Goal: Obtain resource: Obtain resource

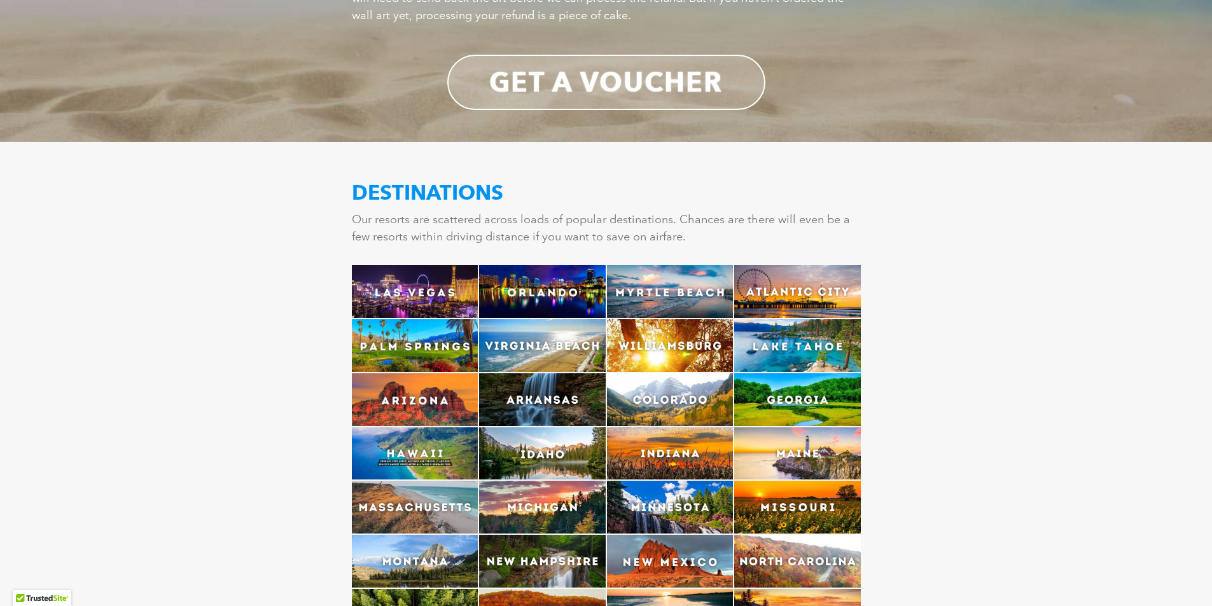
scroll to position [3117, 0]
click at [419, 266] on img at bounding box center [415, 292] width 127 height 53
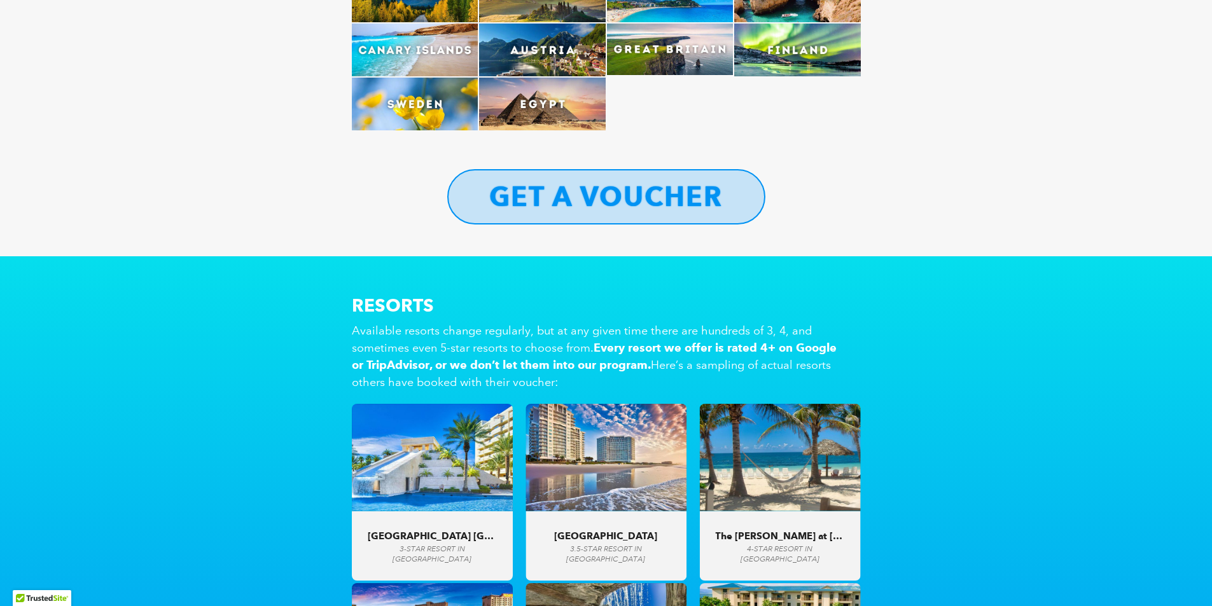
scroll to position [4071, 0]
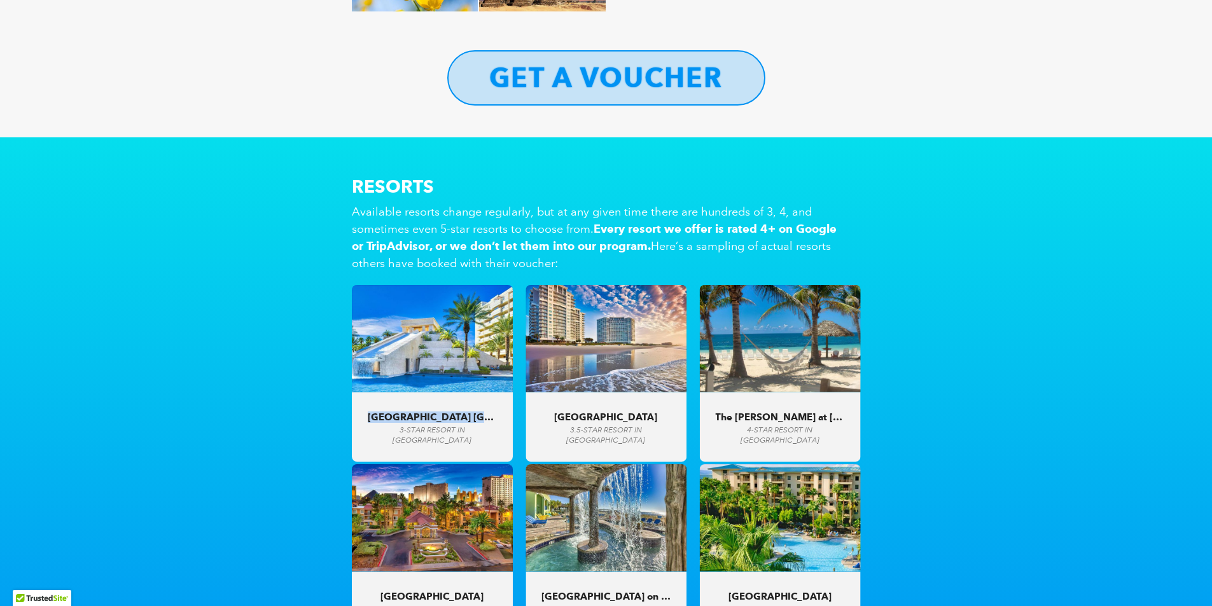
drag, startPoint x: 375, startPoint y: 377, endPoint x: 488, endPoint y: 378, distance: 113.2
click at [488, 412] on span "[GEOGRAPHIC_DATA] [GEOGRAPHIC_DATA]" at bounding box center [432, 417] width 129 height 11
drag, startPoint x: 209, startPoint y: 354, endPoint x: 226, endPoint y: 333, distance: 27.1
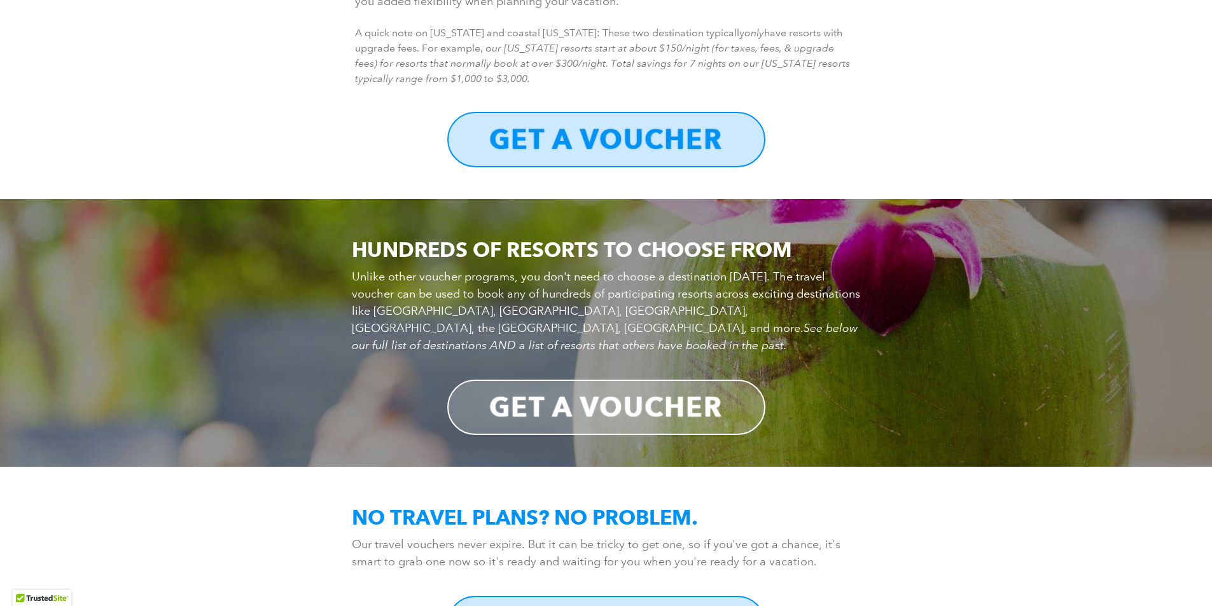
scroll to position [4143, 0]
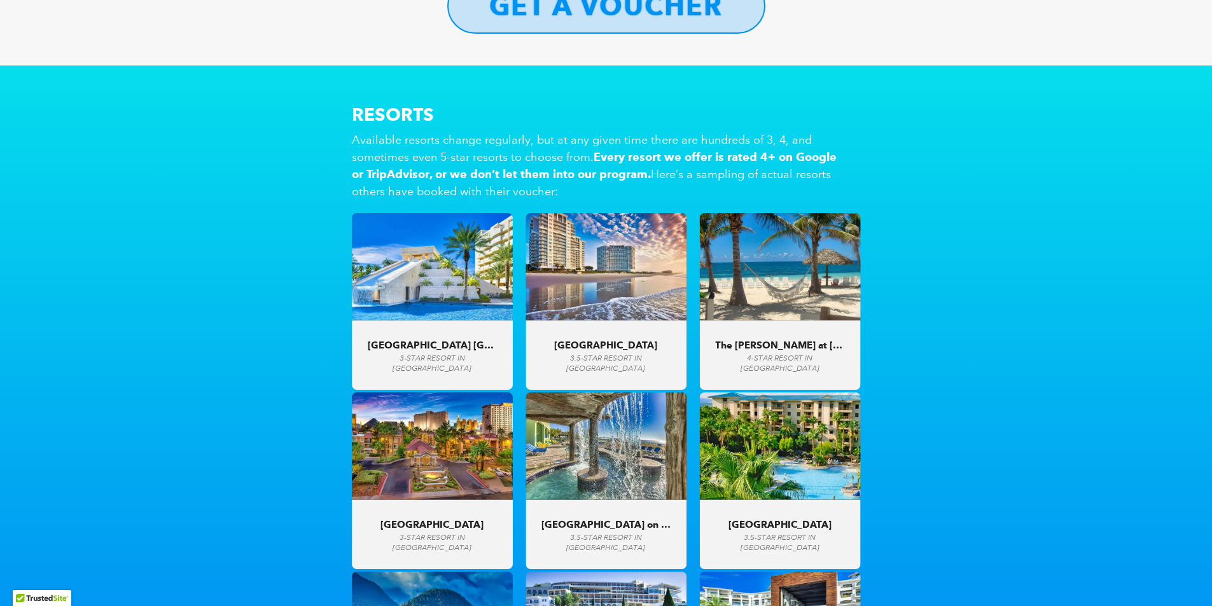
drag, startPoint x: 385, startPoint y: 483, endPoint x: 479, endPoint y: 482, distance: 93.5
click at [476, 519] on div "Desert Rose Resort 3-STAR RESORT in Las Vegas" at bounding box center [432, 536] width 129 height 34
drag, startPoint x: 718, startPoint y: 481, endPoint x: 851, endPoint y: 482, distance: 132.9
click at [851, 500] on div ""Super clean, family friendly, and great service. The 2 pools and hot tub were …" at bounding box center [779, 534] width 161 height 69
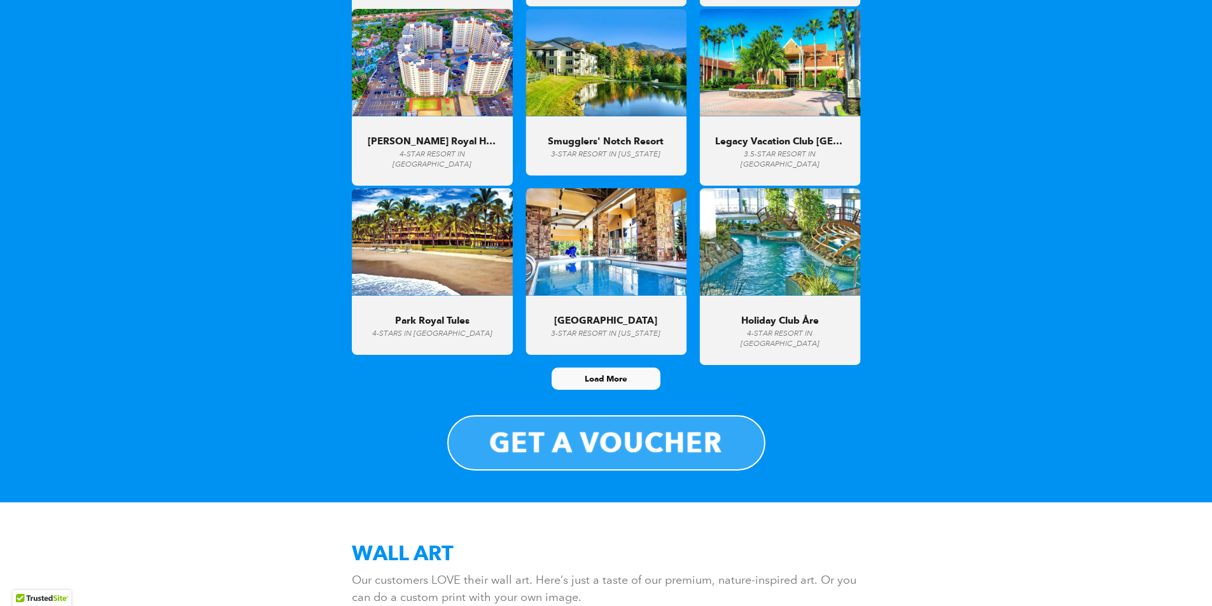
scroll to position [5251, 0]
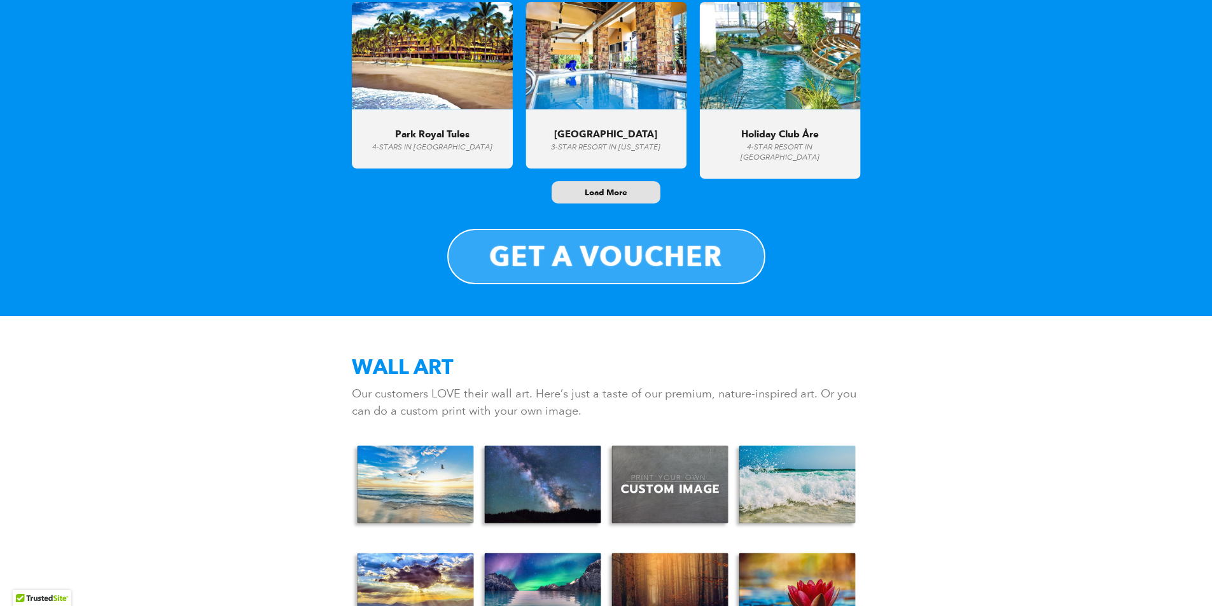
click at [611, 187] on span "Load More" at bounding box center [606, 192] width 43 height 11
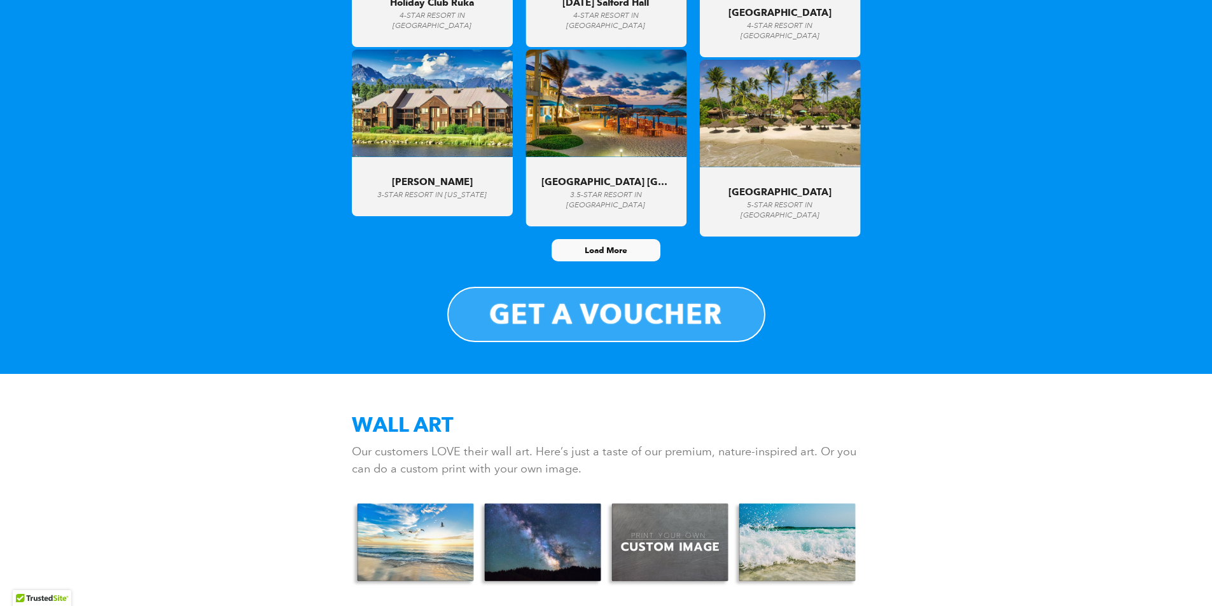
scroll to position [6268, 0]
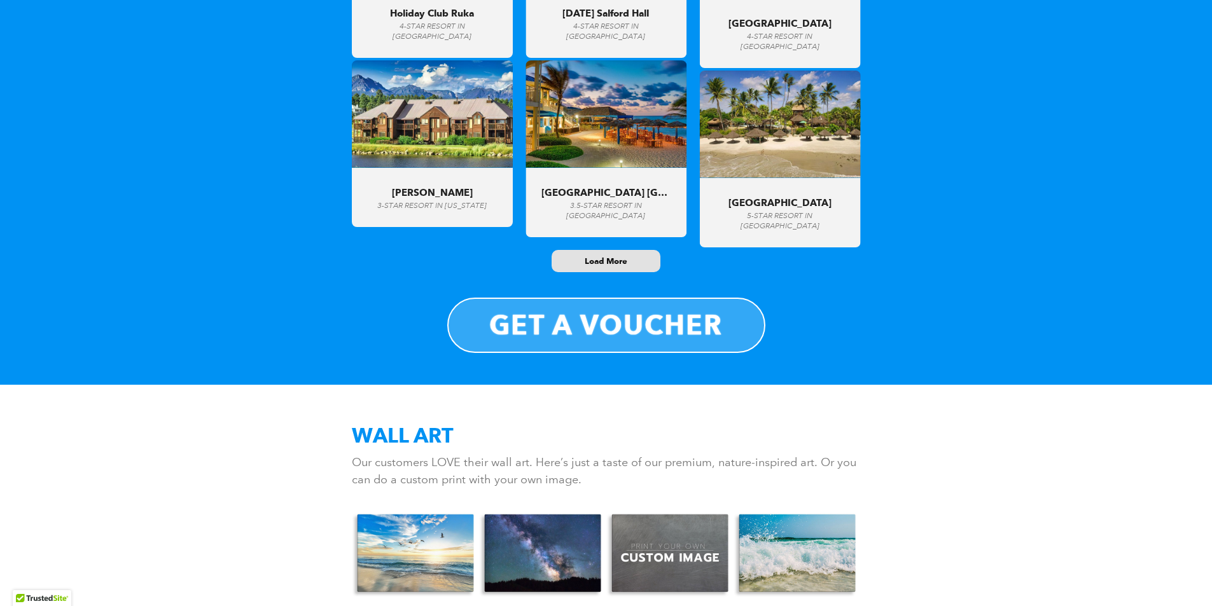
click at [593, 256] on span "Load More" at bounding box center [606, 261] width 43 height 11
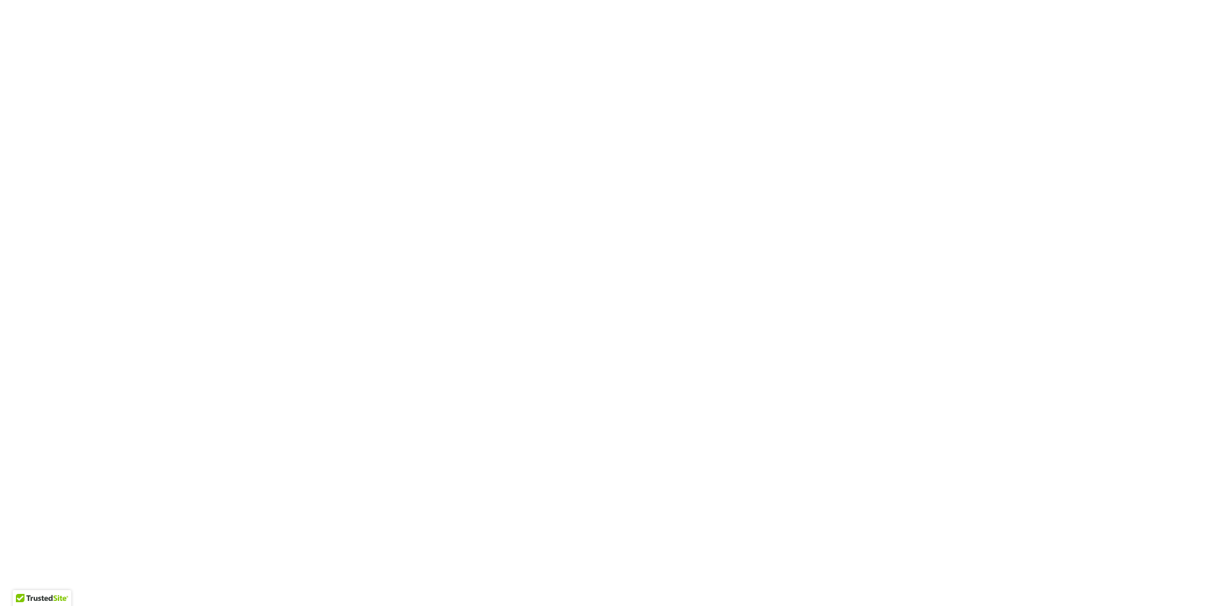
scroll to position [13083, 0]
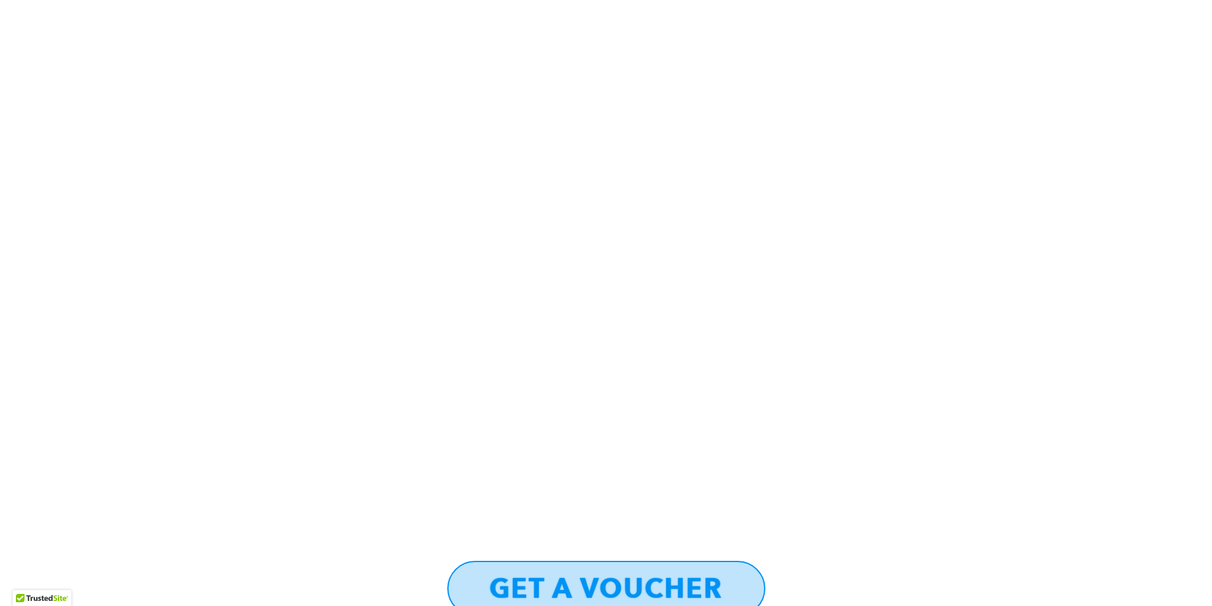
click at [596, 572] on b "GET A VOUCHER" at bounding box center [605, 588] width 233 height 33
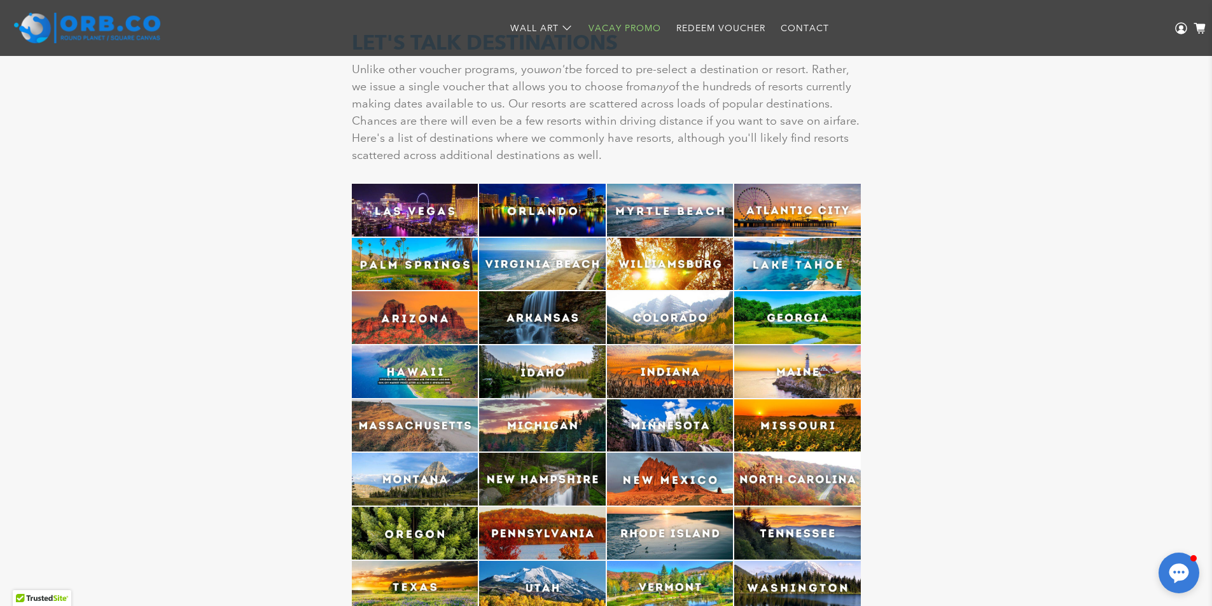
scroll to position [3012, 0]
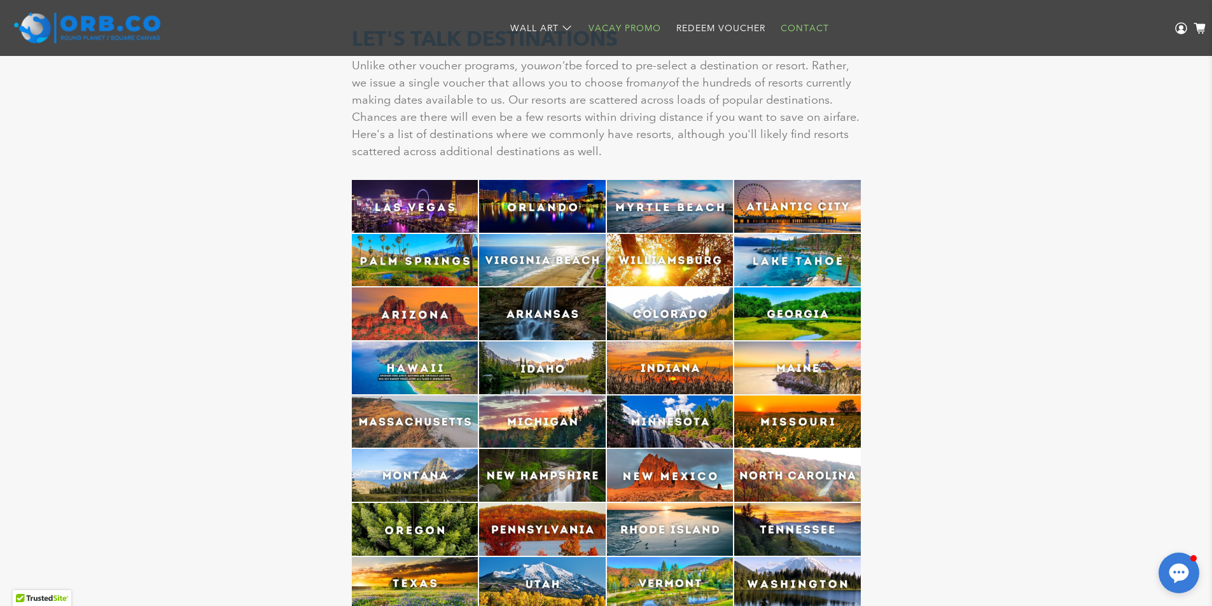
click at [814, 29] on link "Contact" at bounding box center [805, 28] width 64 height 34
